Goal: Information Seeking & Learning: Find specific page/section

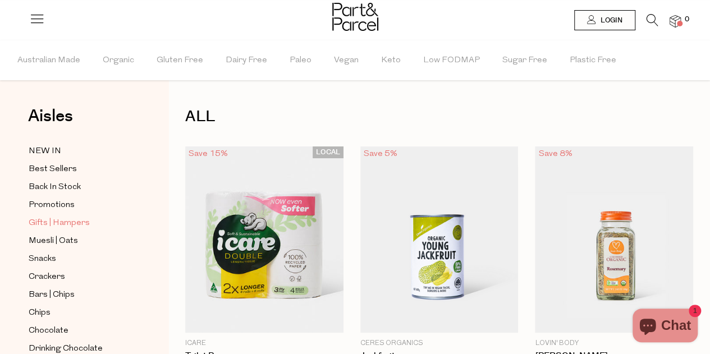
click at [68, 217] on span "Gifts | Hampers" at bounding box center [59, 223] width 61 height 13
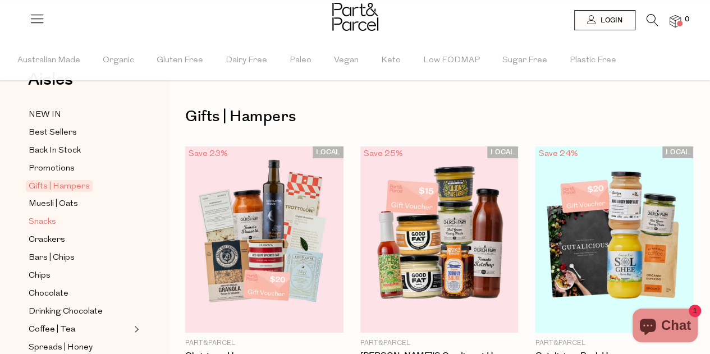
scroll to position [34, 0]
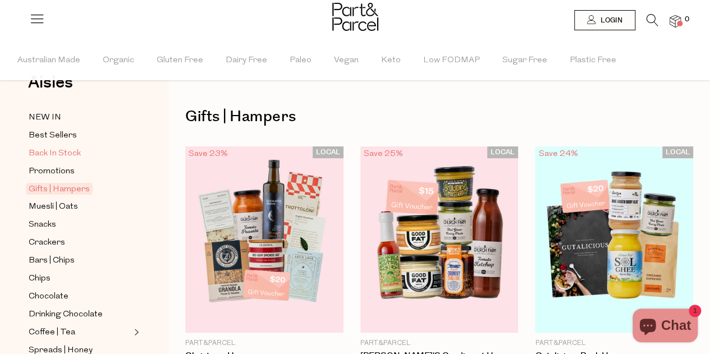
click at [76, 150] on span "Back In Stock" at bounding box center [55, 153] width 52 height 13
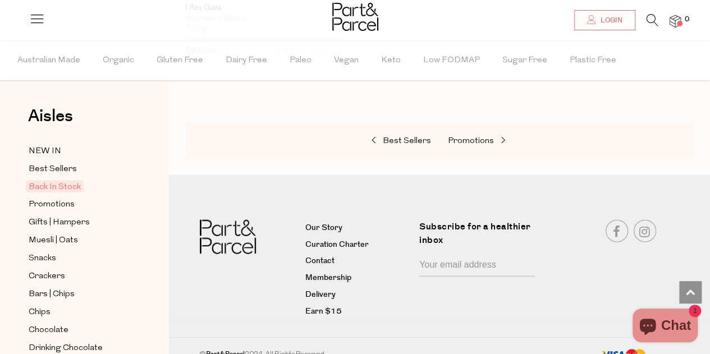
scroll to position [1217, 0]
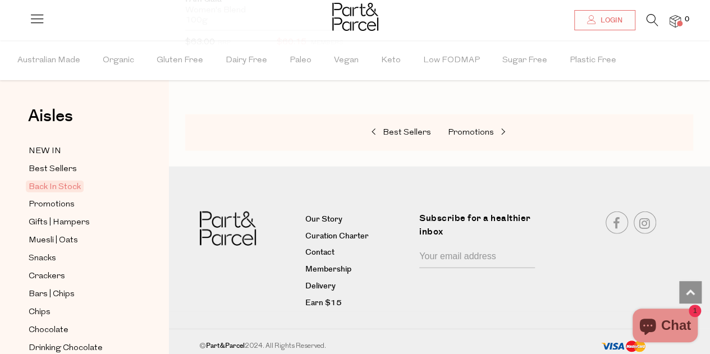
click at [655, 20] on icon at bounding box center [652, 20] width 12 height 12
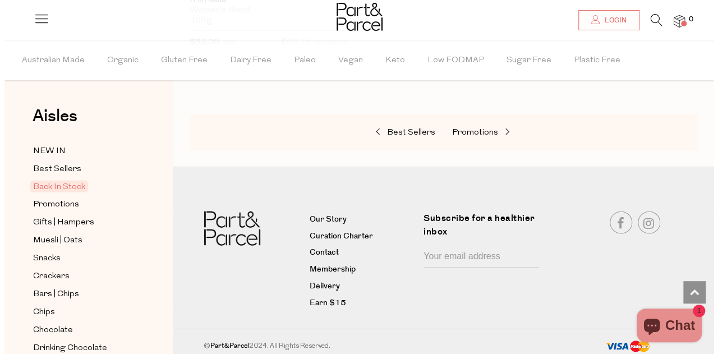
scroll to position [1230, 0]
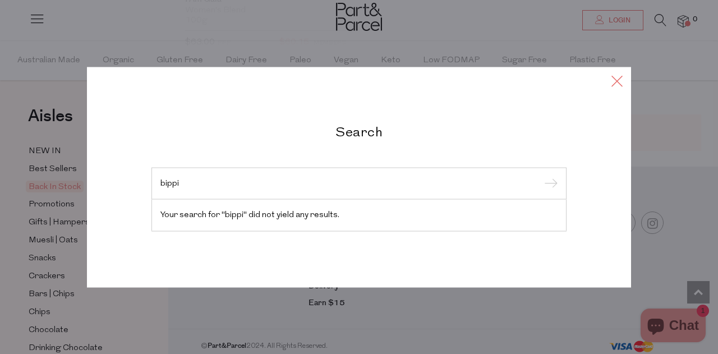
type input "bippi"
click at [616, 89] on icon at bounding box center [617, 80] width 17 height 16
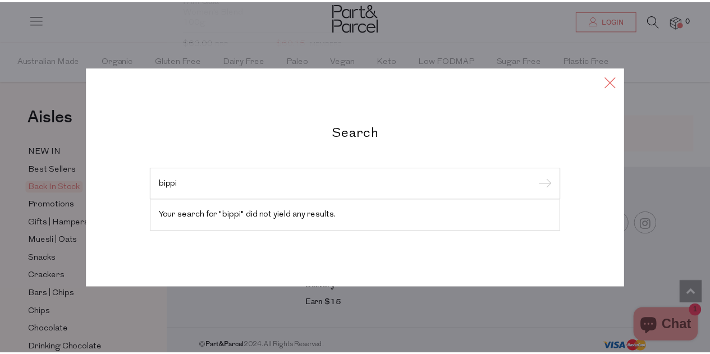
scroll to position [1217, 0]
